Goal: Information Seeking & Learning: Learn about a topic

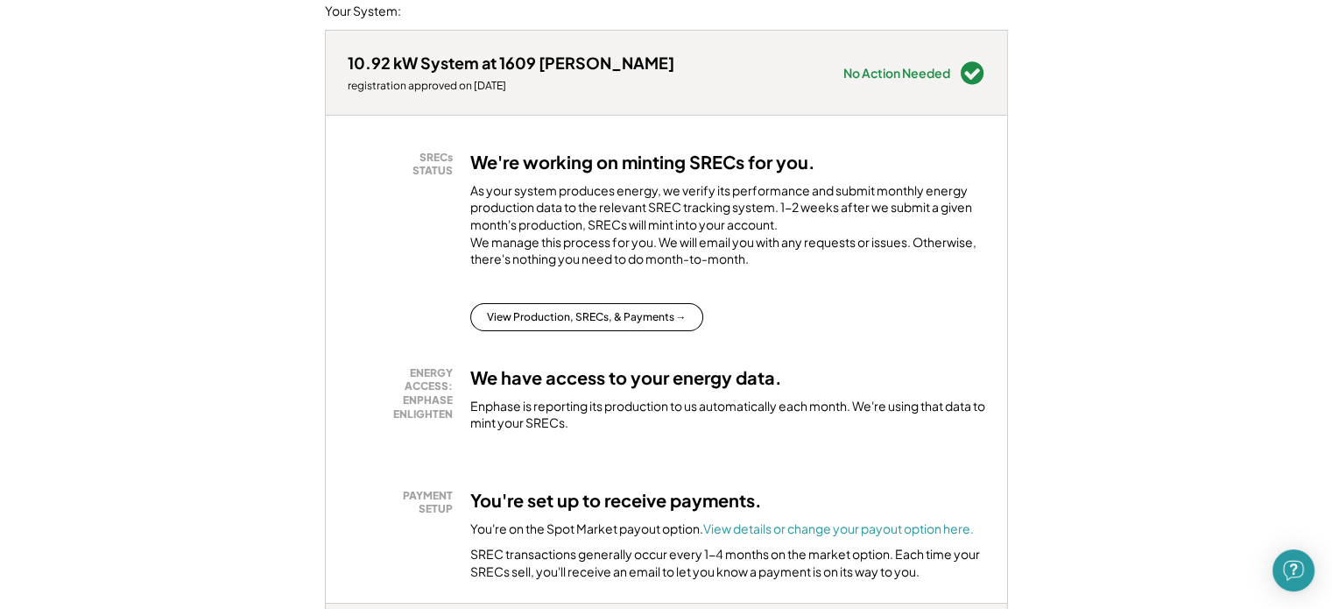
scroll to position [263, 0]
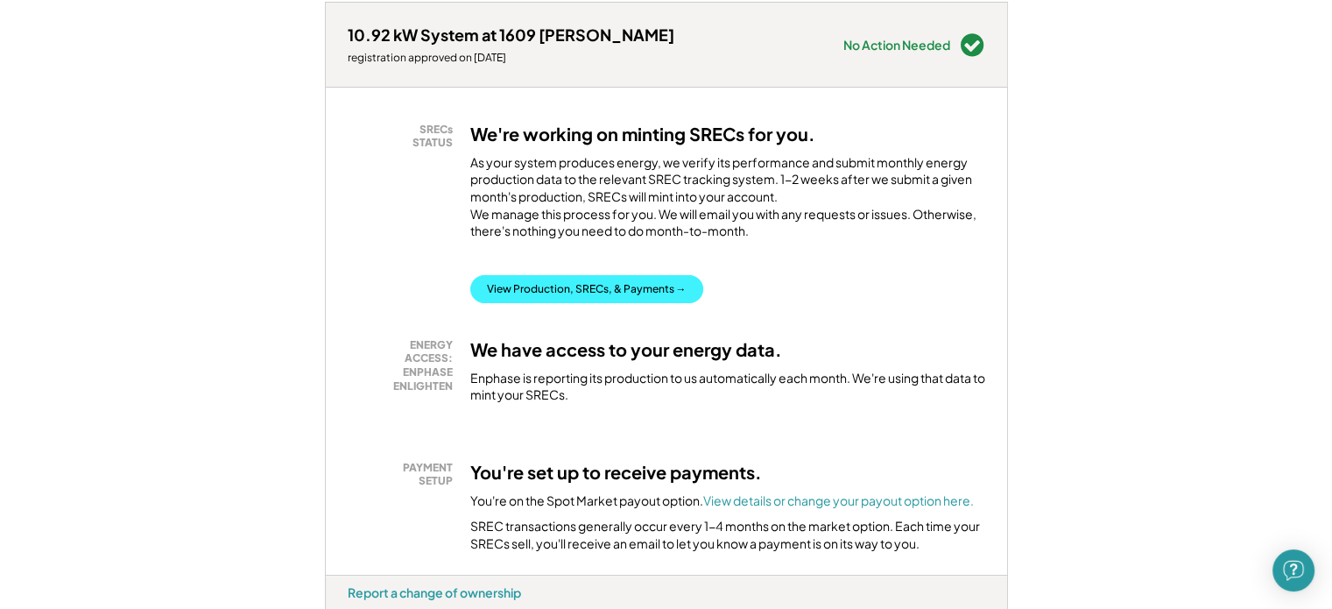
click at [609, 303] on button "View Production, SRECs, & Payments →" at bounding box center [586, 289] width 233 height 28
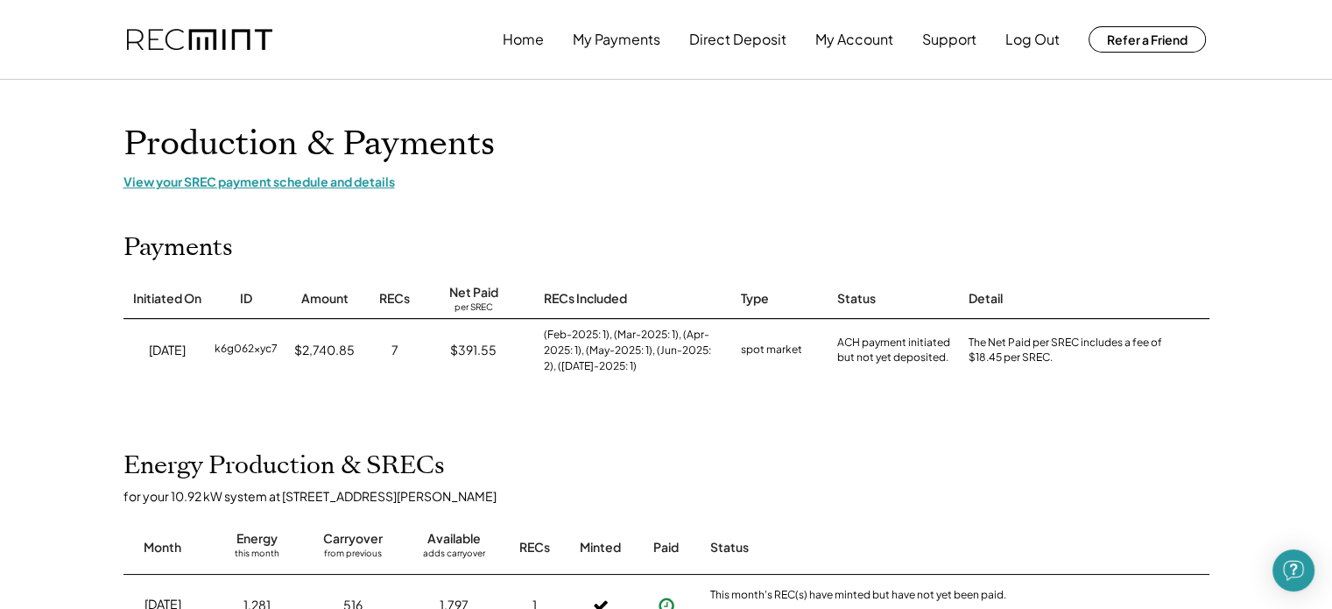
click at [326, 180] on div "View your SREC payment schedule and details" at bounding box center [666, 181] width 1086 height 16
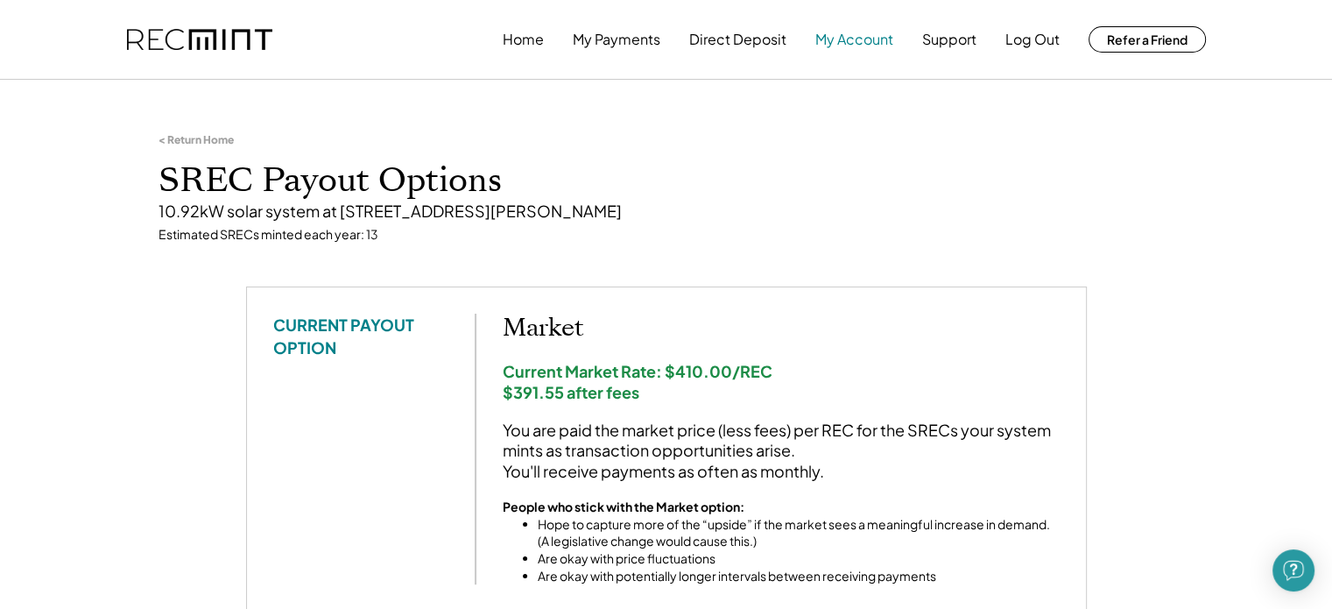
click at [854, 41] on button "My Account" at bounding box center [854, 39] width 78 height 35
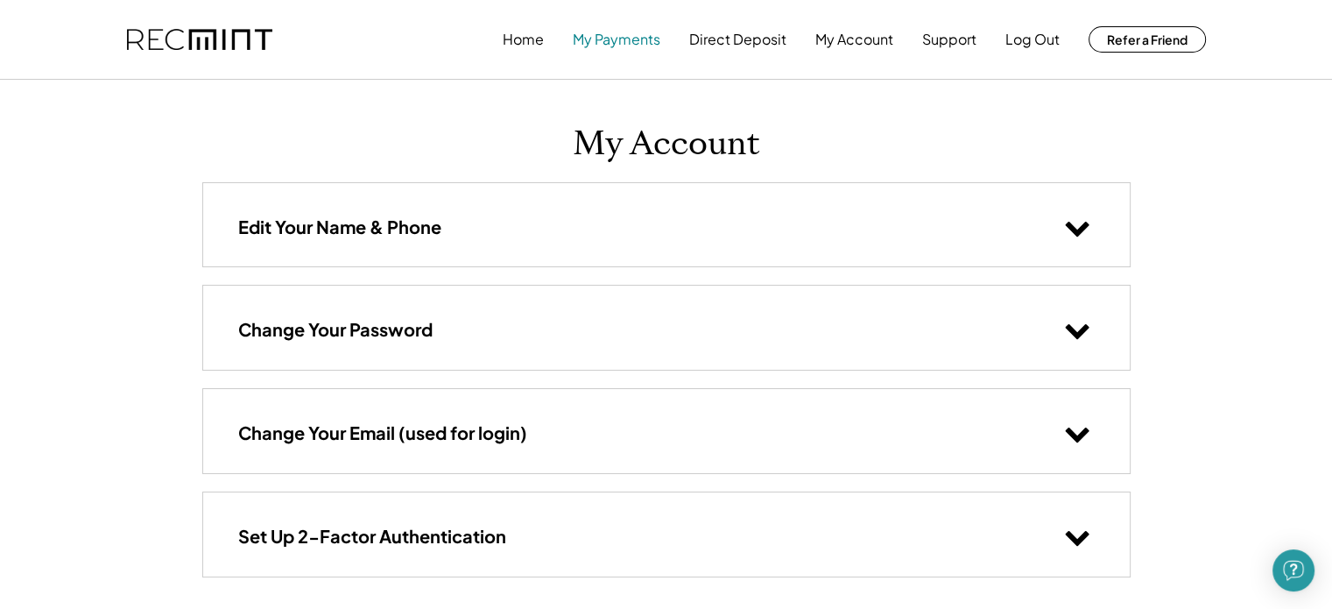
click at [612, 34] on button "My Payments" at bounding box center [617, 39] width 88 height 35
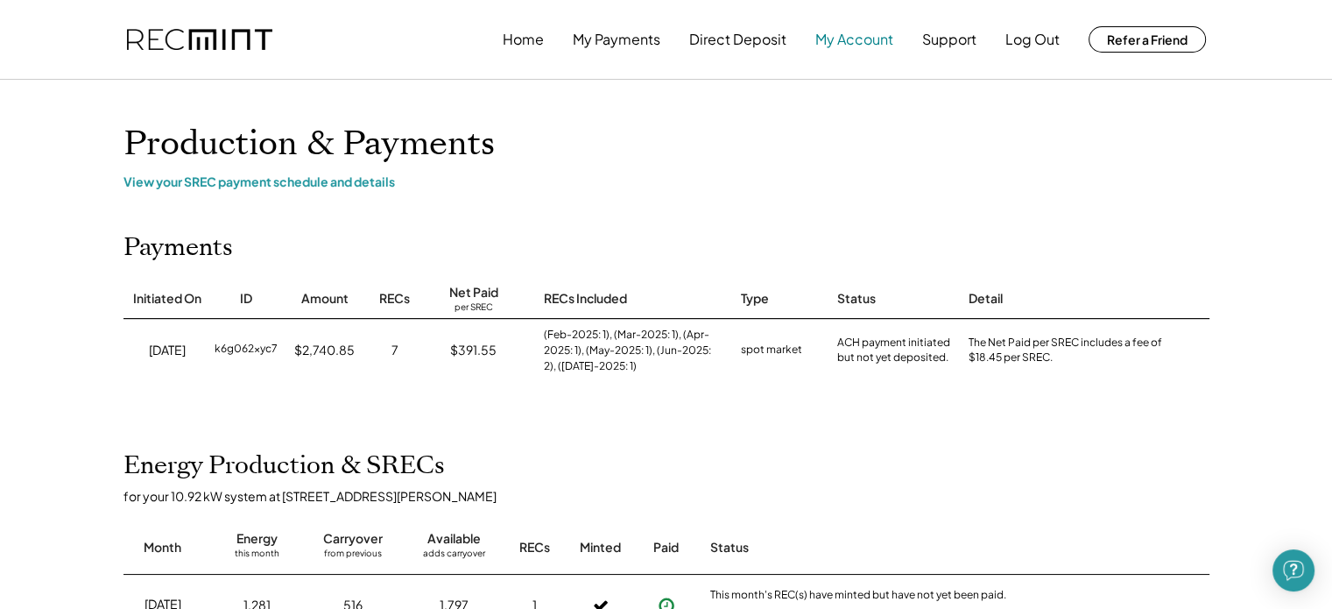
click at [844, 32] on button "My Account" at bounding box center [854, 39] width 78 height 35
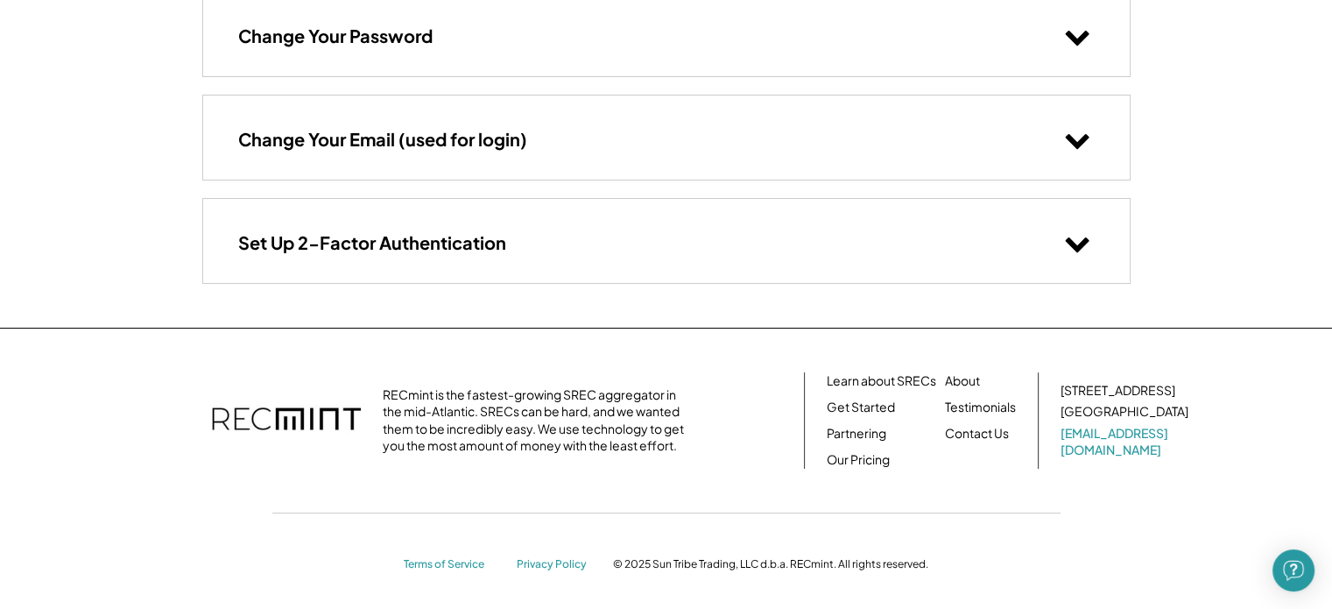
scroll to position [298, 0]
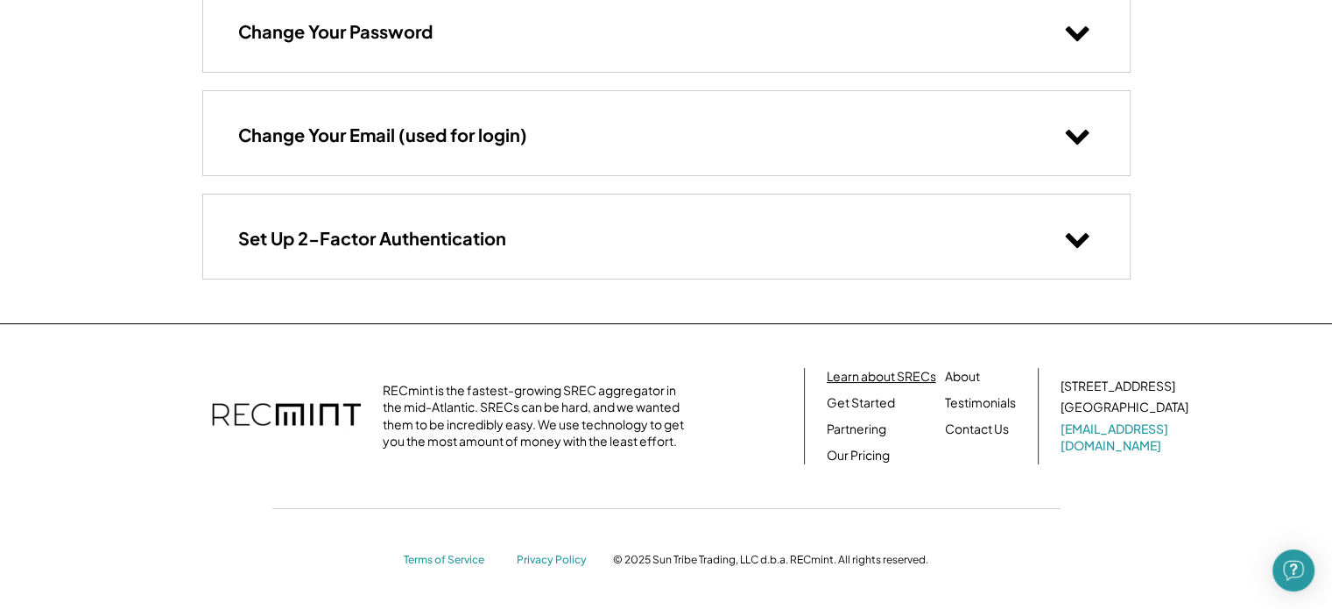
click at [899, 376] on link "Learn about SRECs" at bounding box center [881, 377] width 109 height 18
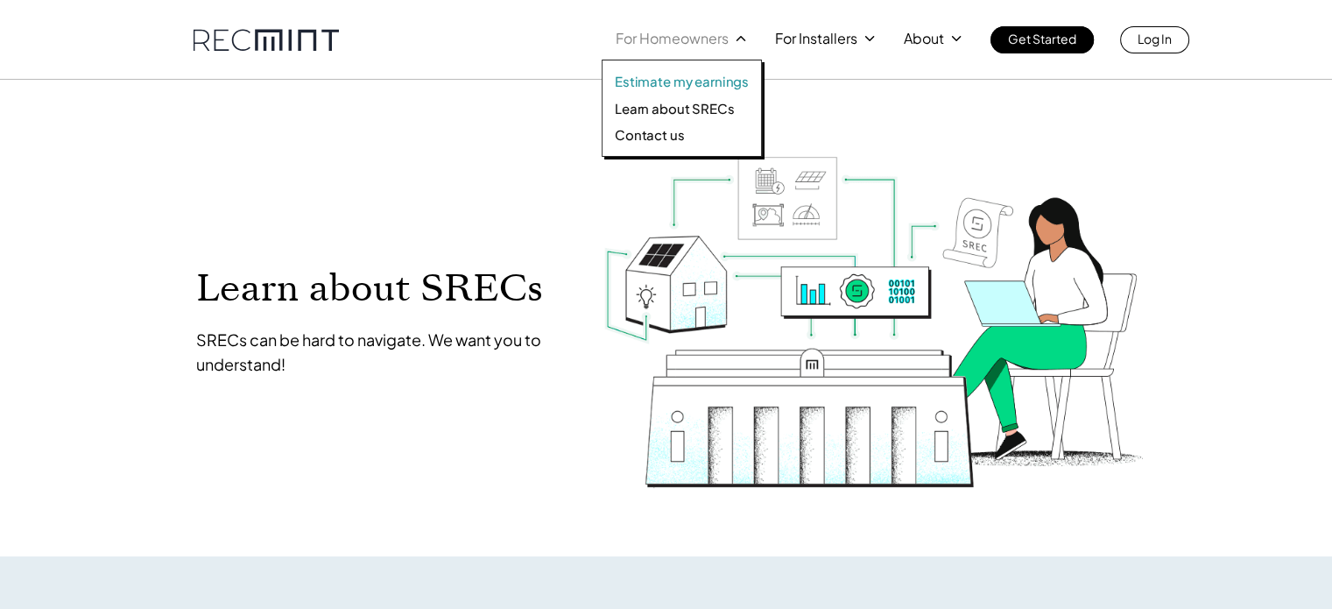
click at [684, 83] on p "Estimate my earnings" at bounding box center [682, 82] width 134 height 18
